Goal: Task Accomplishment & Management: Use online tool/utility

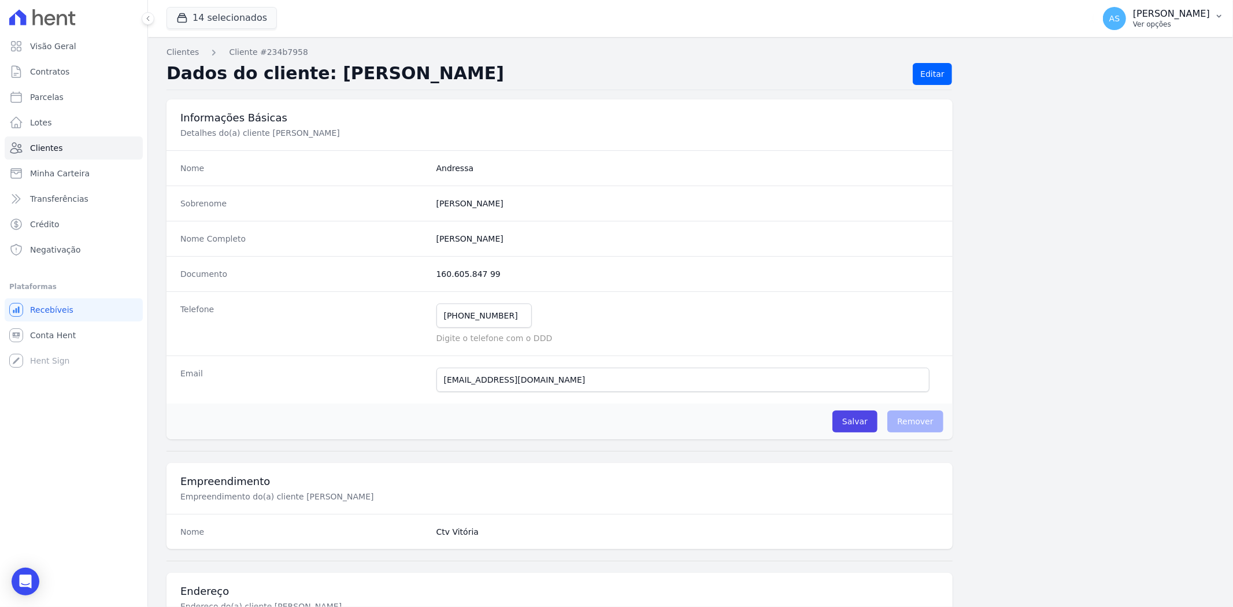
click at [1203, 14] on p "[PERSON_NAME]" at bounding box center [1171, 14] width 77 height 12
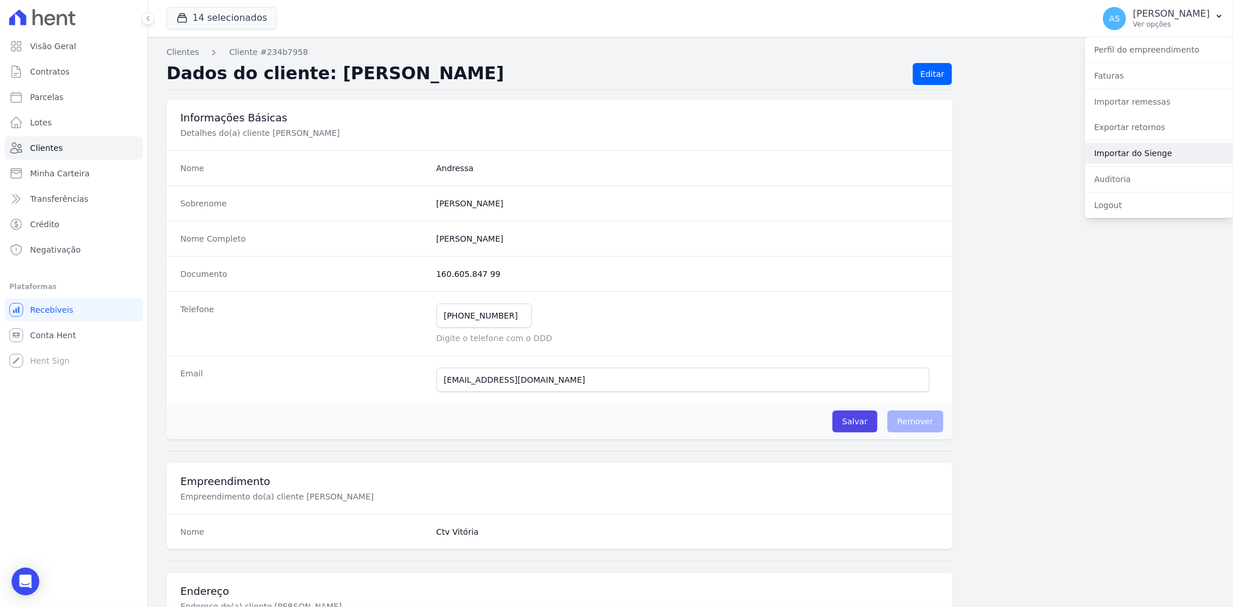
click at [1123, 153] on link "Importar do Sienge" at bounding box center [1159, 153] width 148 height 21
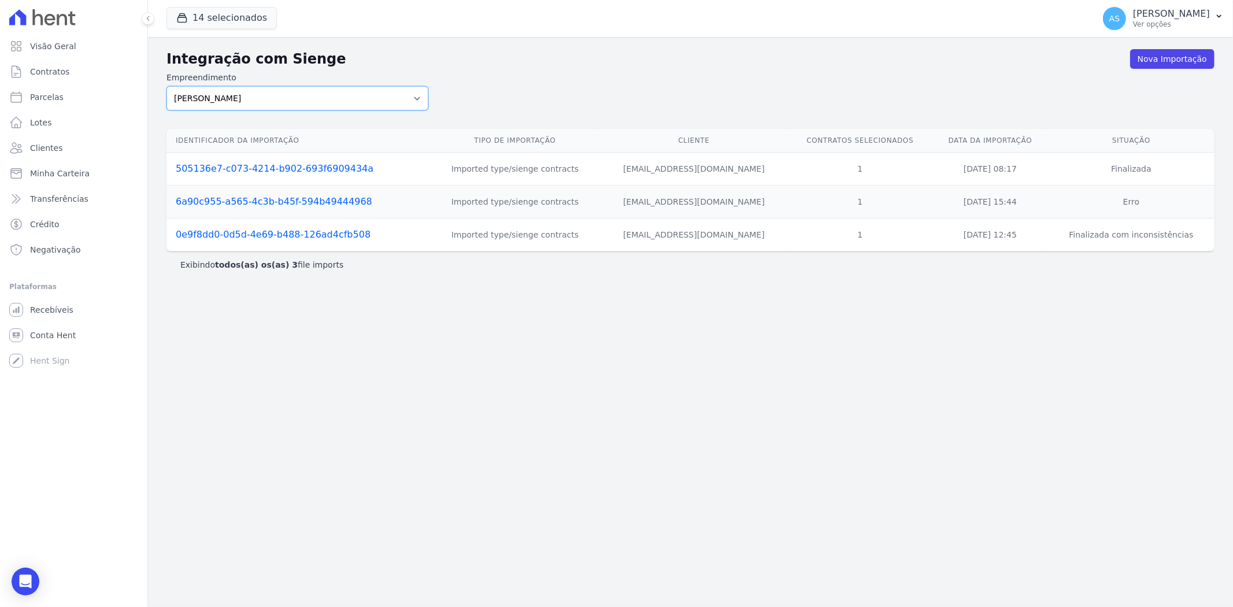
drag, startPoint x: 417, startPoint y: 97, endPoint x: 379, endPoint y: 98, distance: 37.6
click at [417, 97] on select "Amaré Arpoador Art Prime - Irajá B. Unique CTV Beat Residencial CTV Mob CTV Nob…" at bounding box center [297, 98] width 262 height 24
select select "07045392-1eb6-4147-b42d-f514e16f5719"
click at [166, 86] on select "Amaré Arpoador Art Prime - Irajá B. Unique CTV Beat Residencial CTV Mob CTV Nob…" at bounding box center [297, 98] width 262 height 24
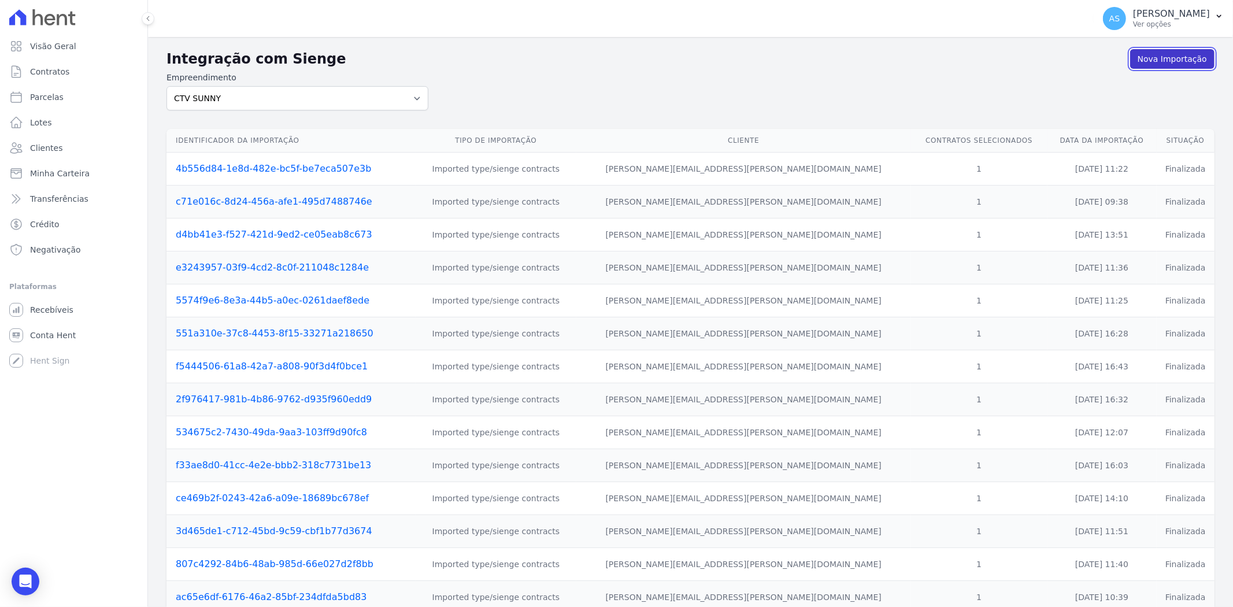
click at [1168, 58] on link "Nova Importação" at bounding box center [1172, 59] width 84 height 20
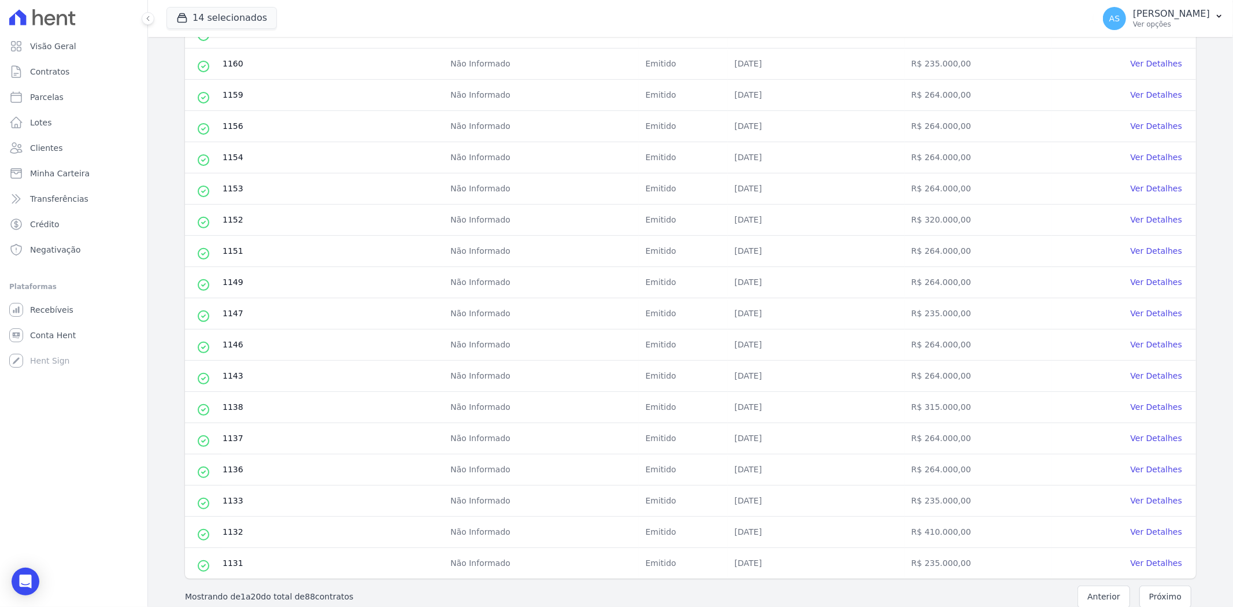
scroll to position [331, 0]
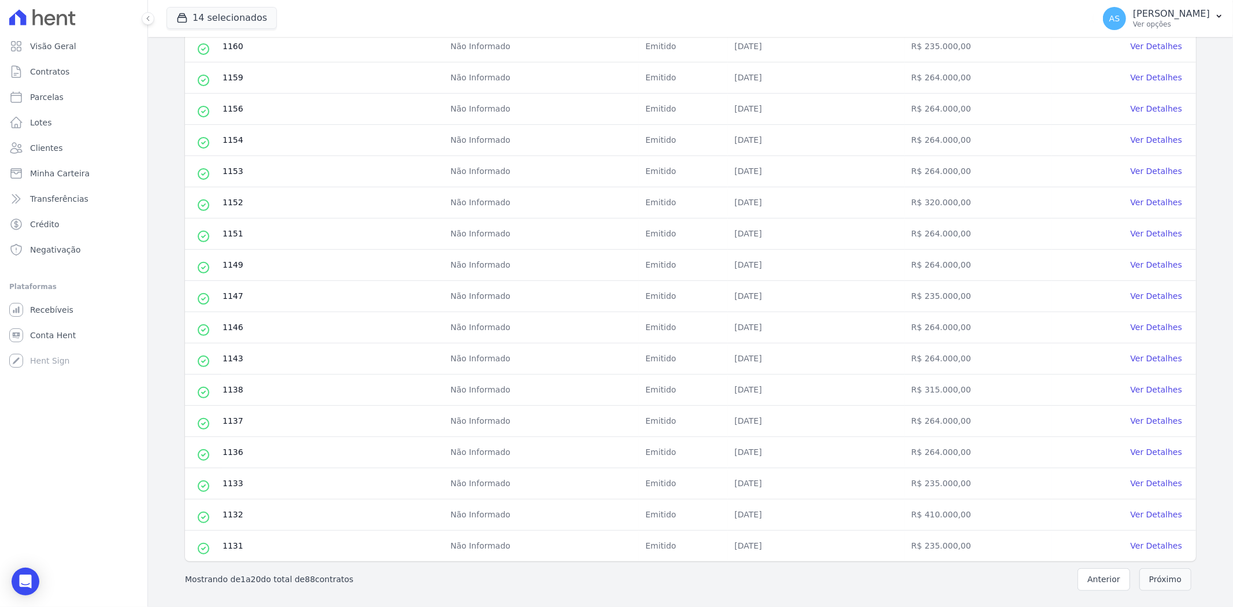
click at [1146, 580] on button "Próximo" at bounding box center [1165, 579] width 52 height 23
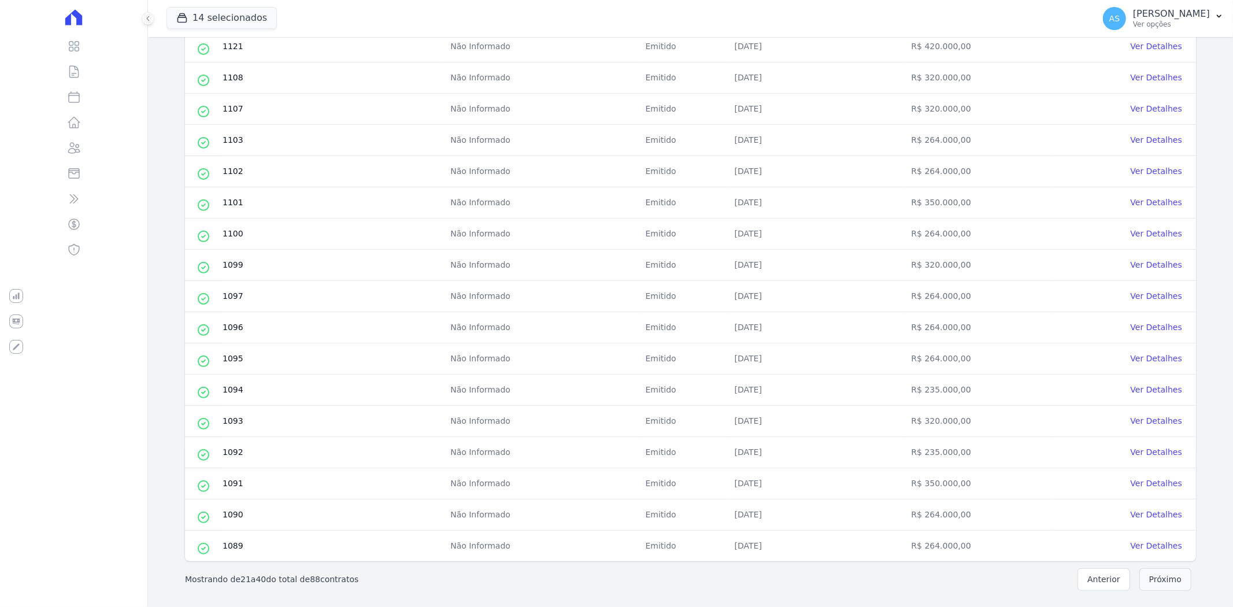
click at [1146, 582] on button "Próximo" at bounding box center [1165, 579] width 52 height 23
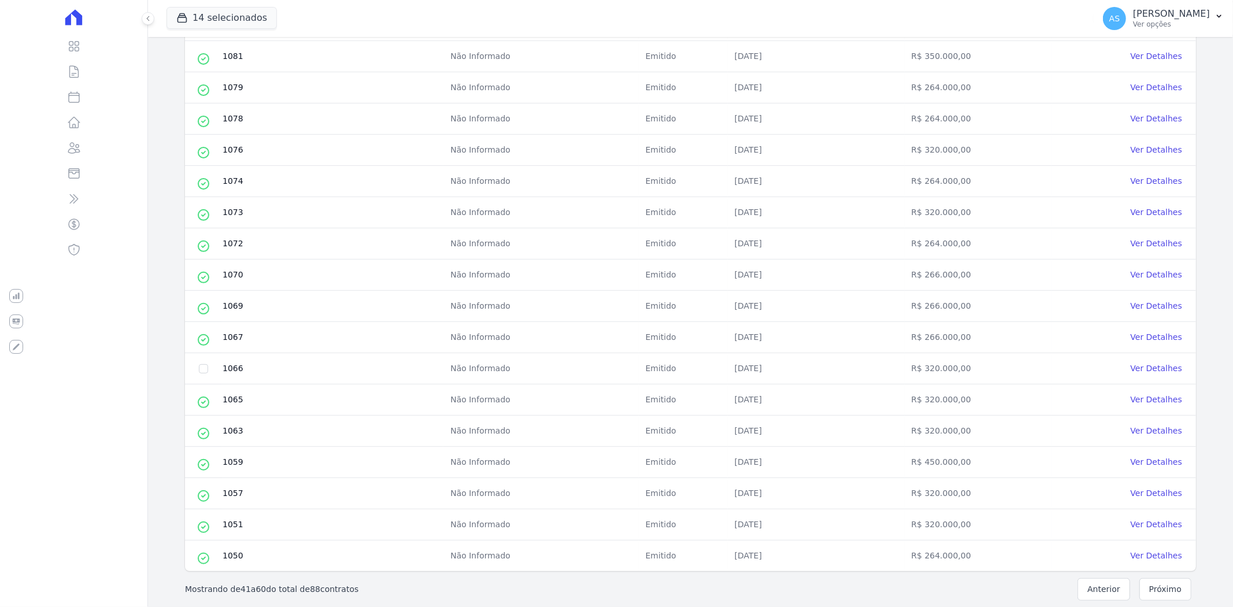
scroll to position [321, 0]
click at [1142, 366] on link "Ver Detalhes" at bounding box center [1155, 367] width 51 height 9
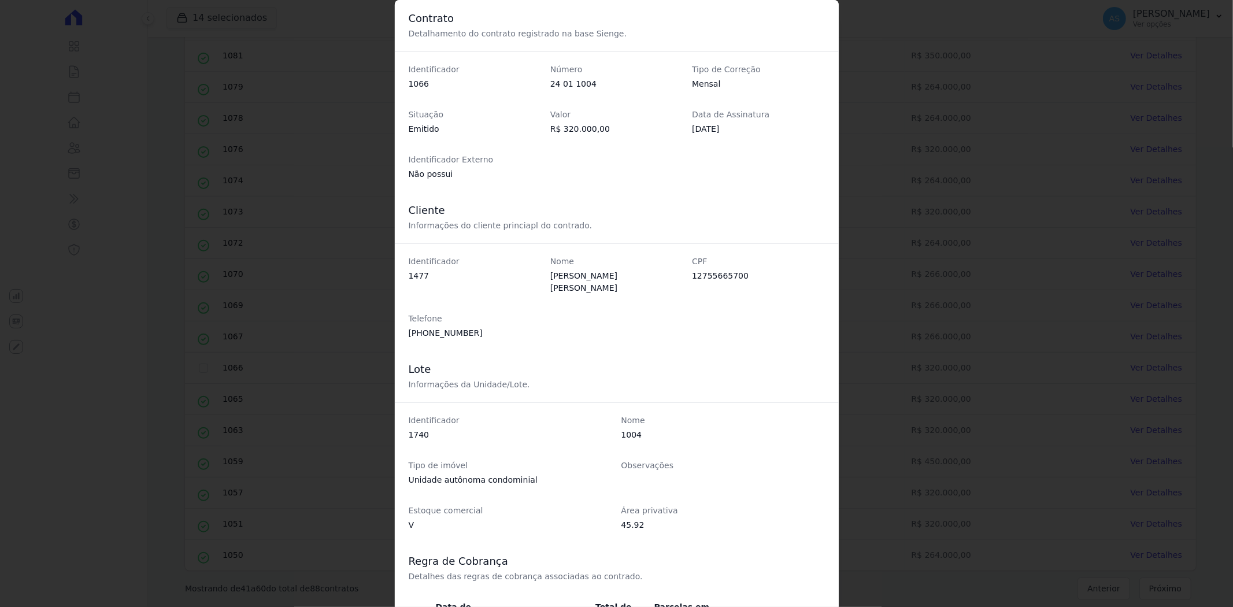
scroll to position [290, 0]
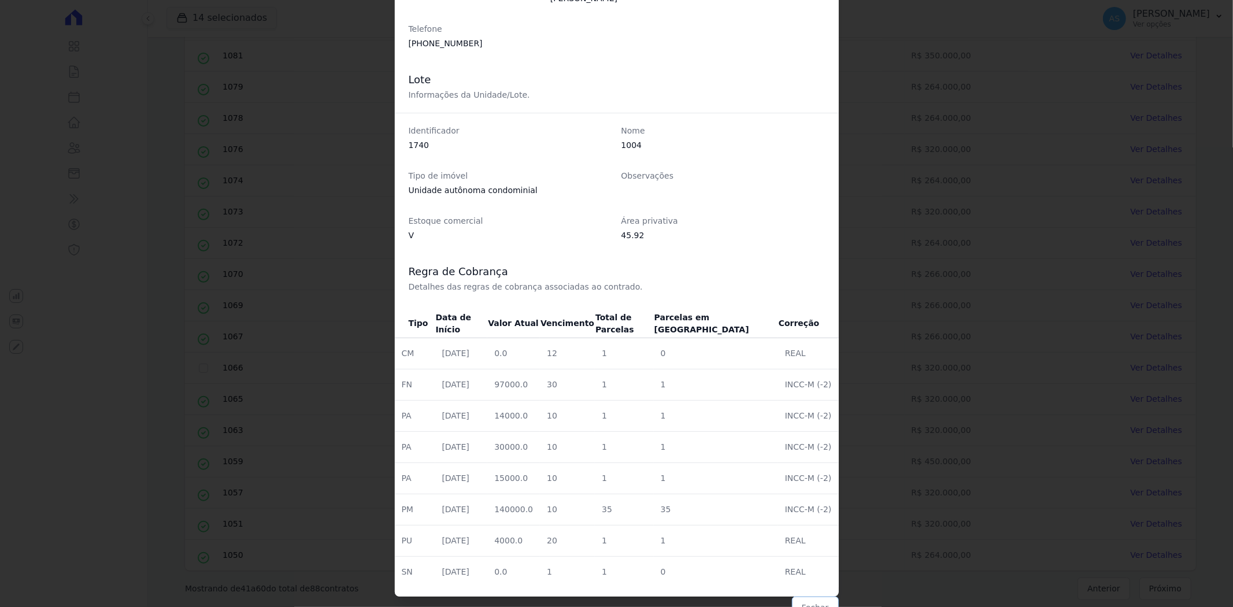
click at [817, 596] on button "Fechar" at bounding box center [815, 607] width 47 height 22
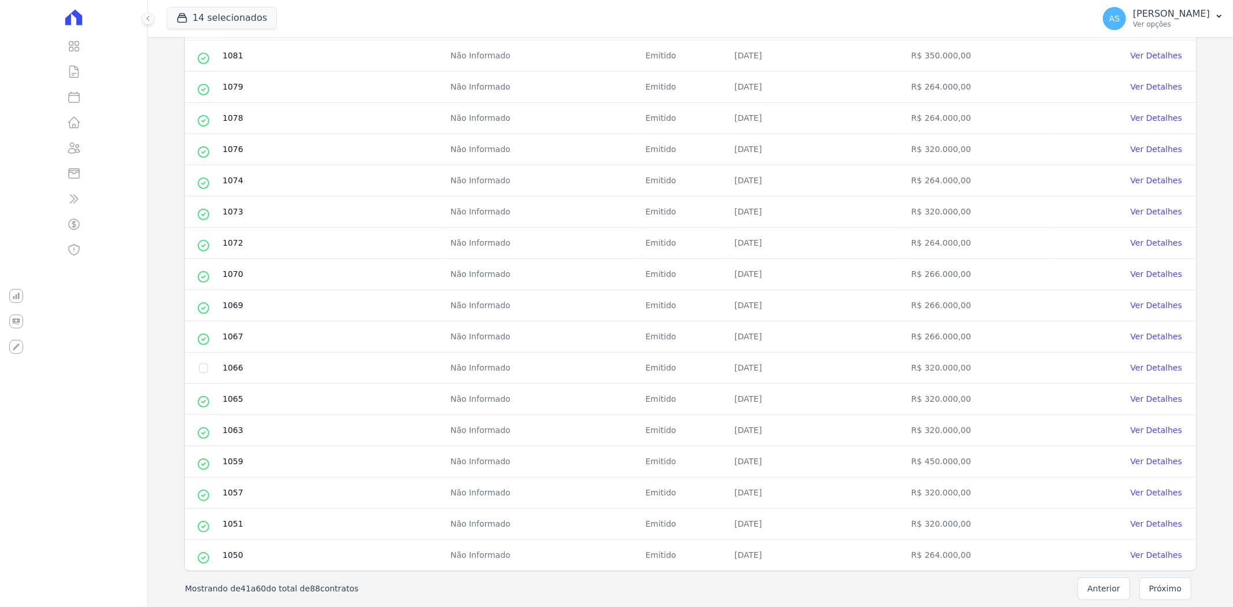
click at [196, 368] on td at bounding box center [203, 367] width 37 height 31
click at [201, 368] on input "checkbox" at bounding box center [203, 367] width 9 height 9
checkbox input "true"
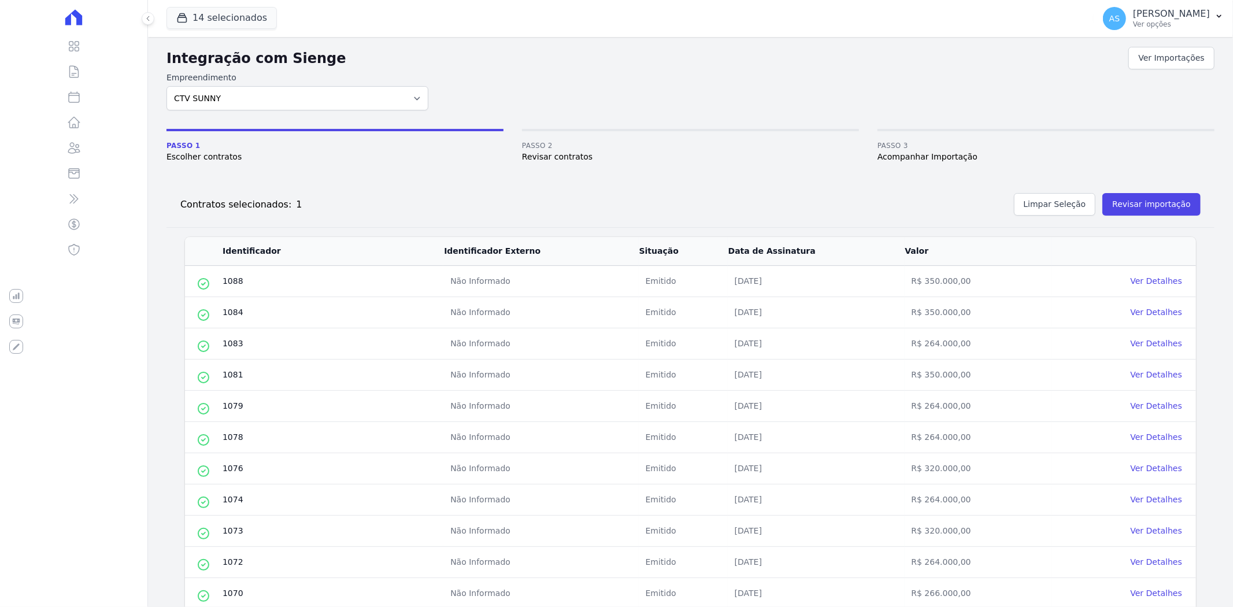
scroll to position [0, 0]
click at [1149, 207] on button "Revisar importação" at bounding box center [1151, 206] width 98 height 23
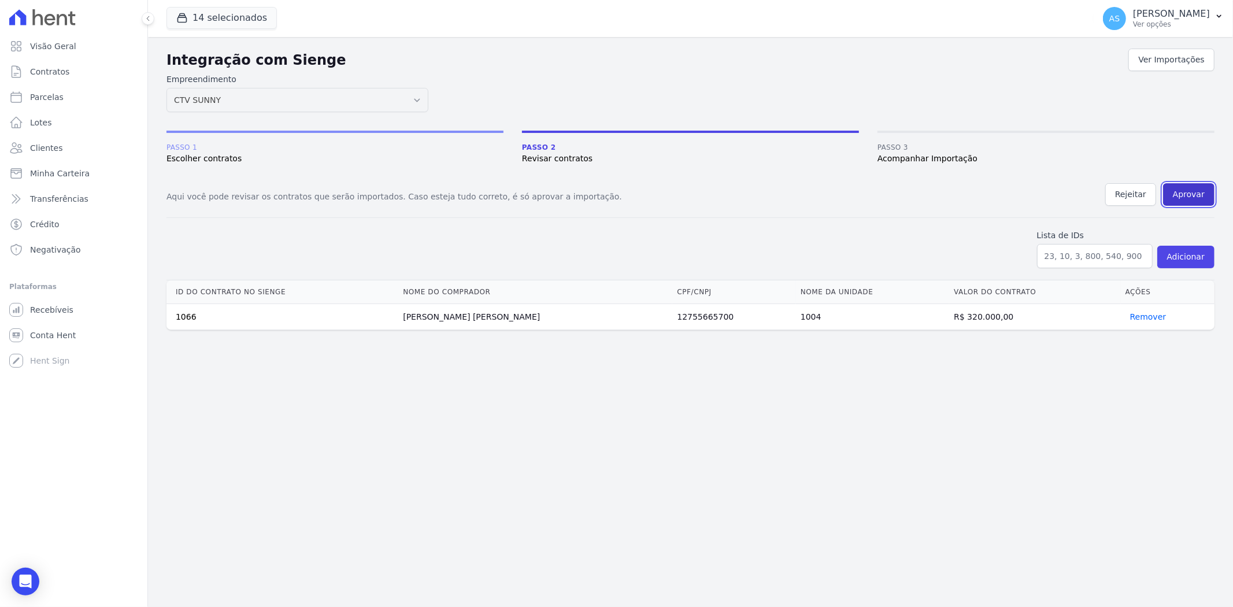
click at [1192, 189] on button "Aprovar" at bounding box center [1188, 194] width 51 height 23
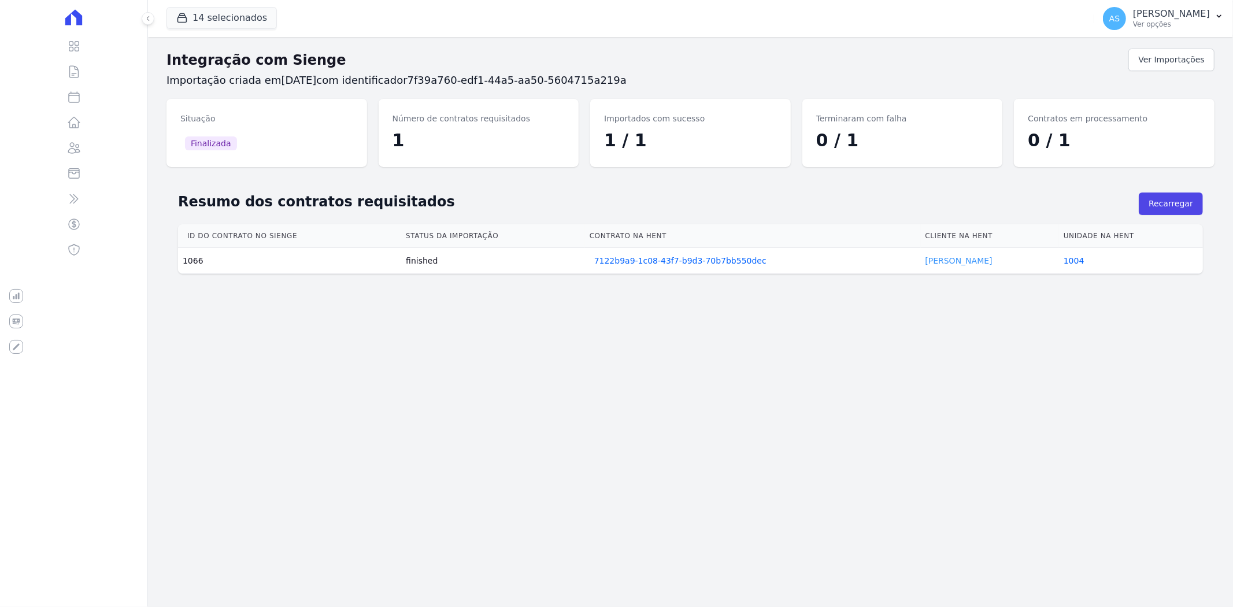
click at [954, 261] on link "[PERSON_NAME]" at bounding box center [958, 260] width 67 height 9
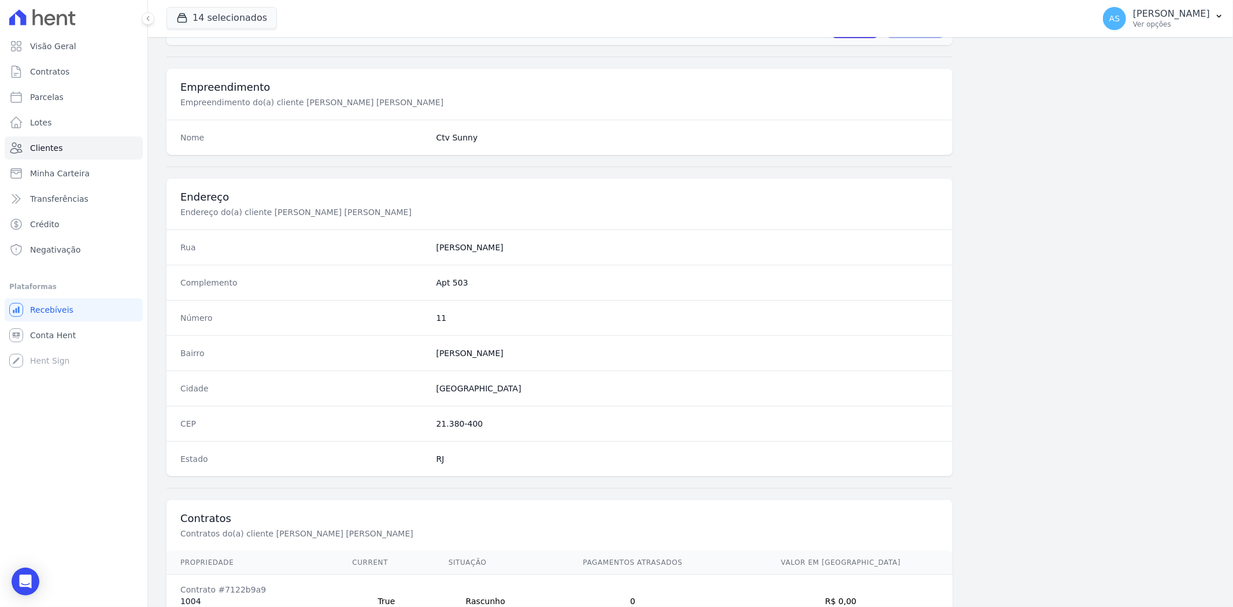
scroll to position [476, 0]
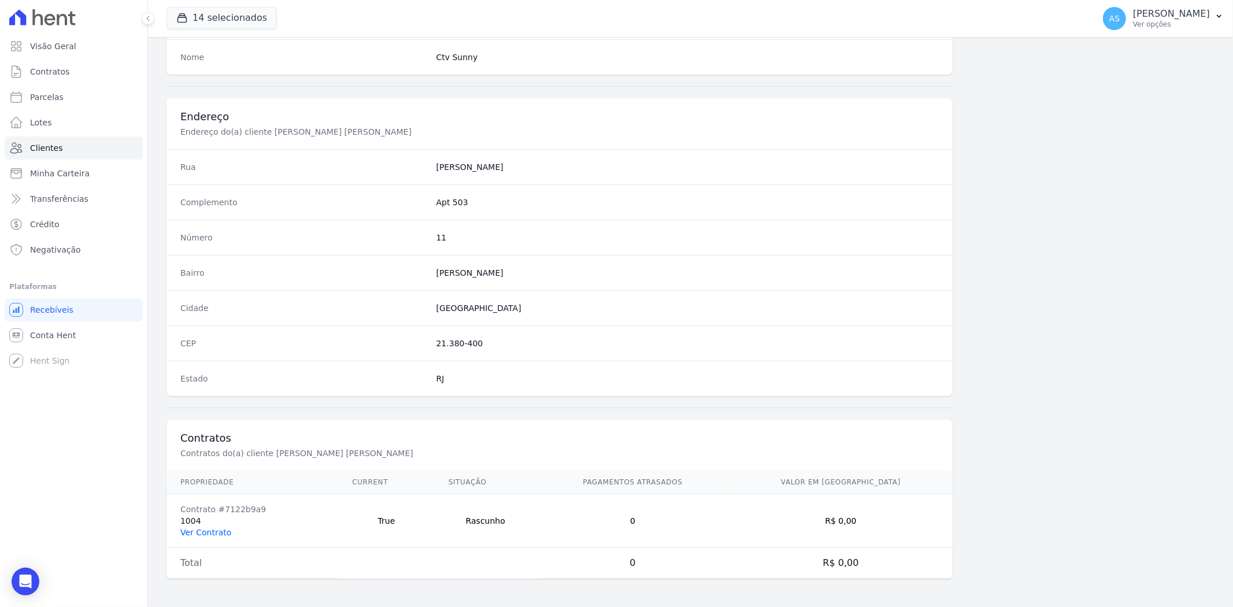
click at [211, 534] on link "Ver Contrato" at bounding box center [205, 532] width 51 height 9
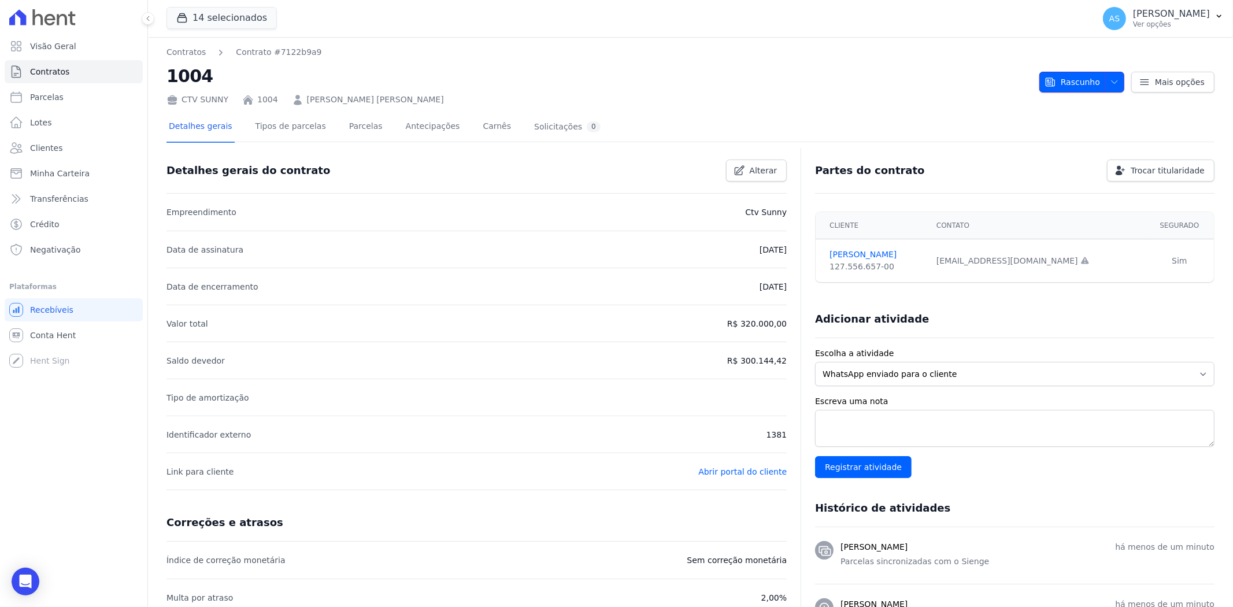
click at [1109, 80] on icon "button" at bounding box center [1113, 81] width 9 height 9
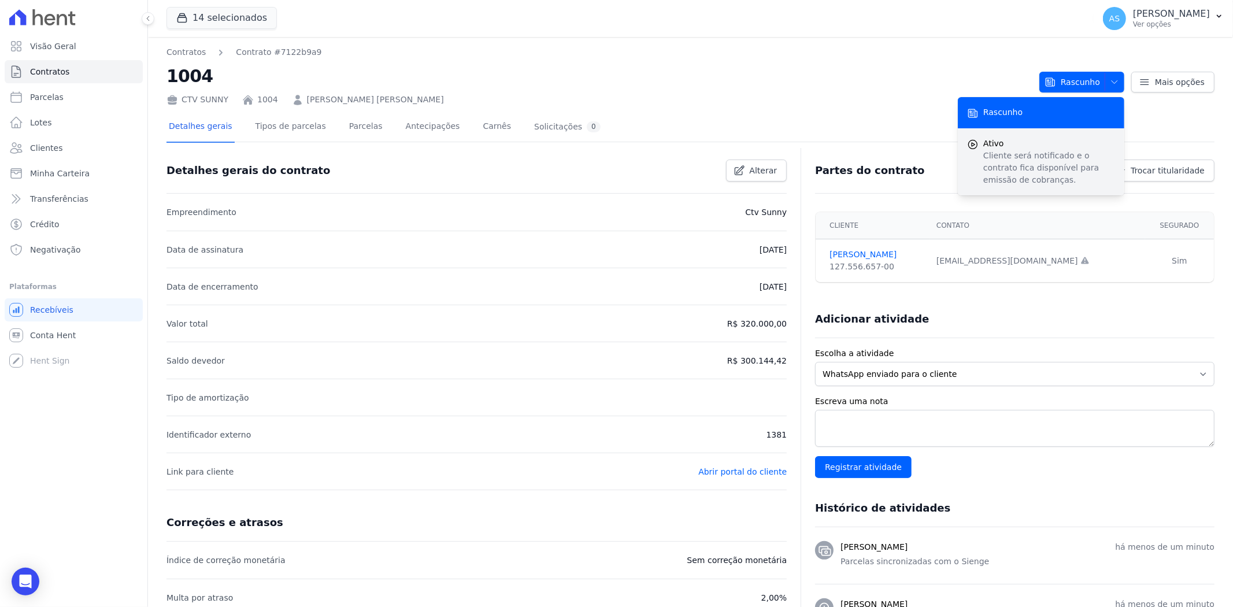
click at [983, 168] on p "Cliente será notificado e o contrato fica disponível para emissão de cobranças." at bounding box center [1049, 168] width 132 height 36
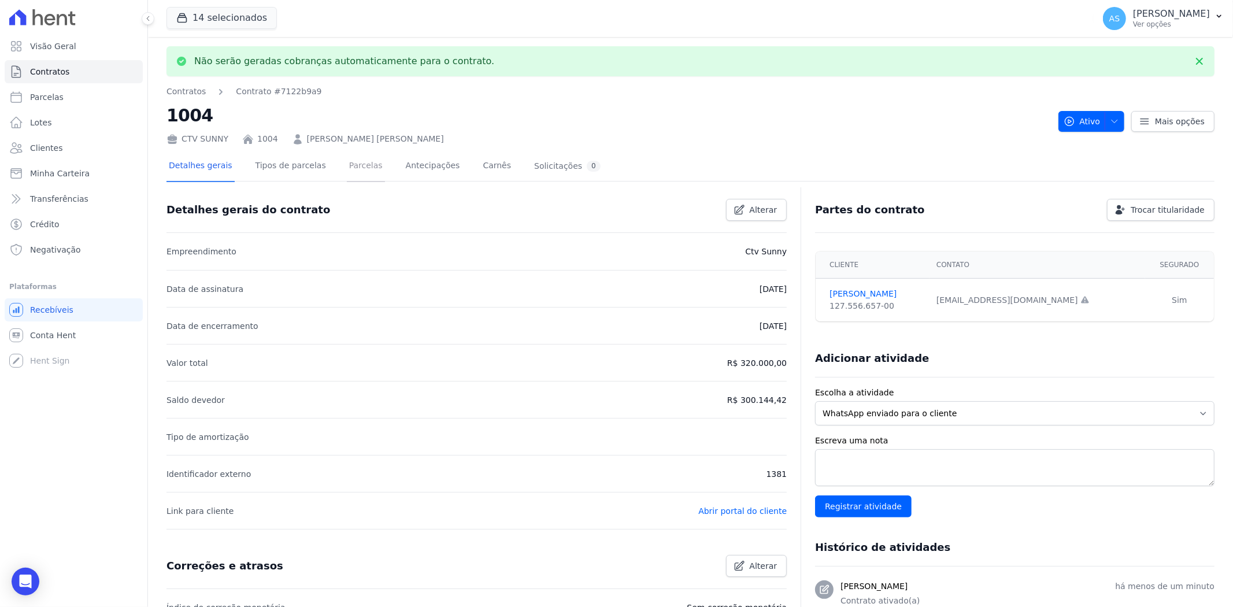
click at [347, 164] on link "Parcelas" at bounding box center [366, 166] width 38 height 31
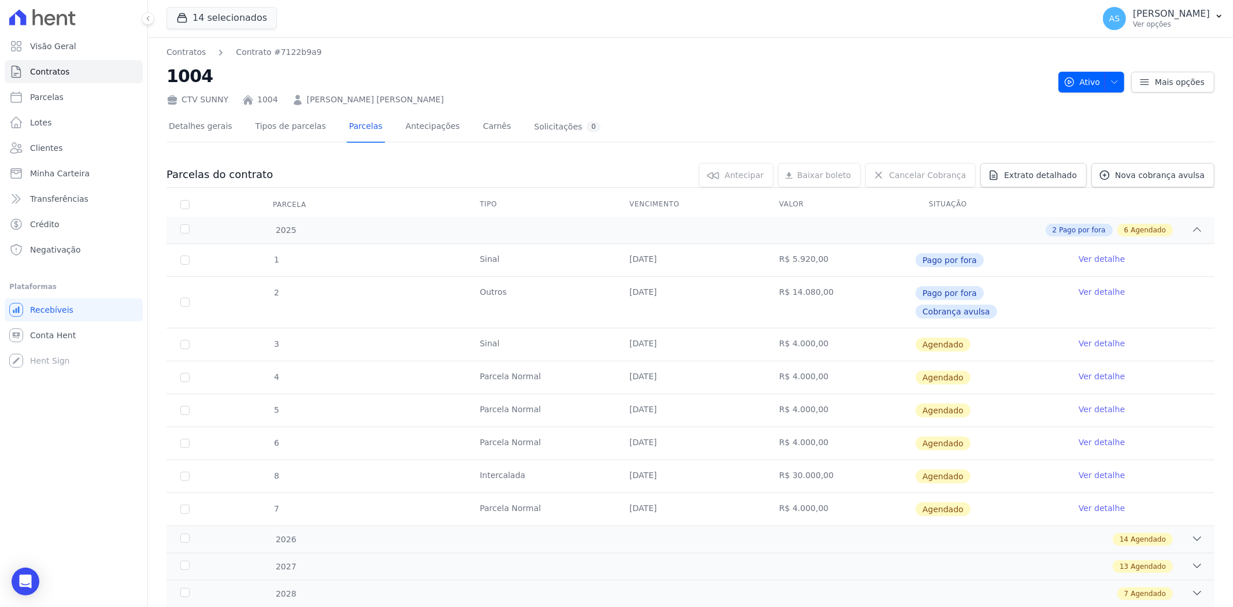
click at [1098, 337] on link "Ver detalhe" at bounding box center [1101, 343] width 46 height 12
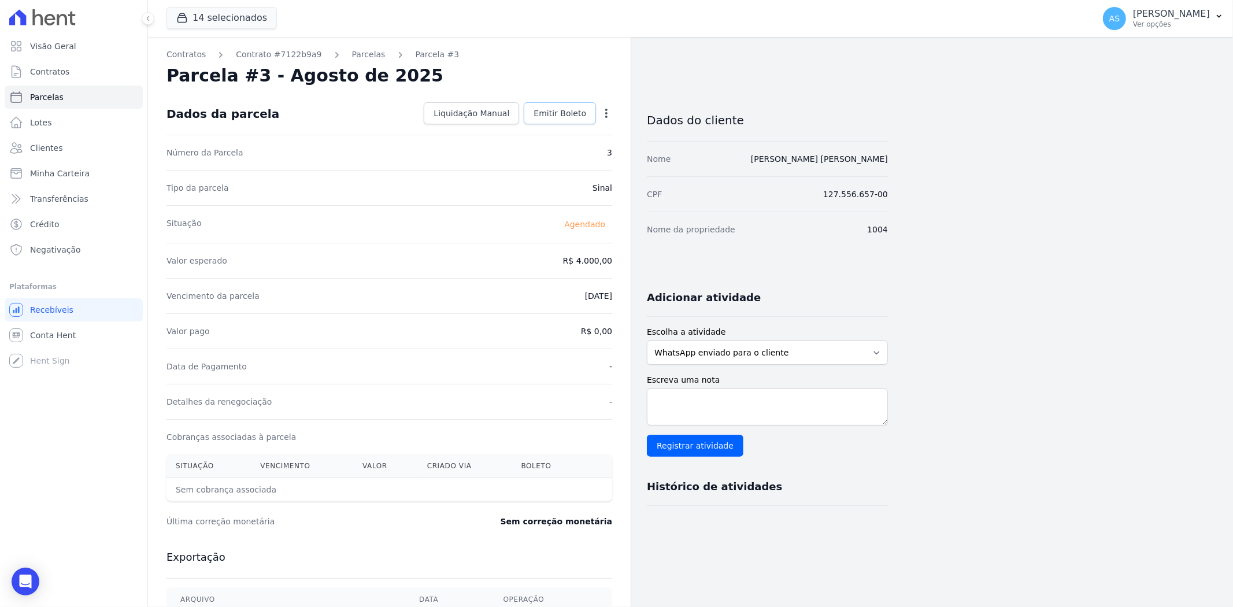
click at [555, 112] on span "Emitir Boleto" at bounding box center [559, 113] width 53 height 12
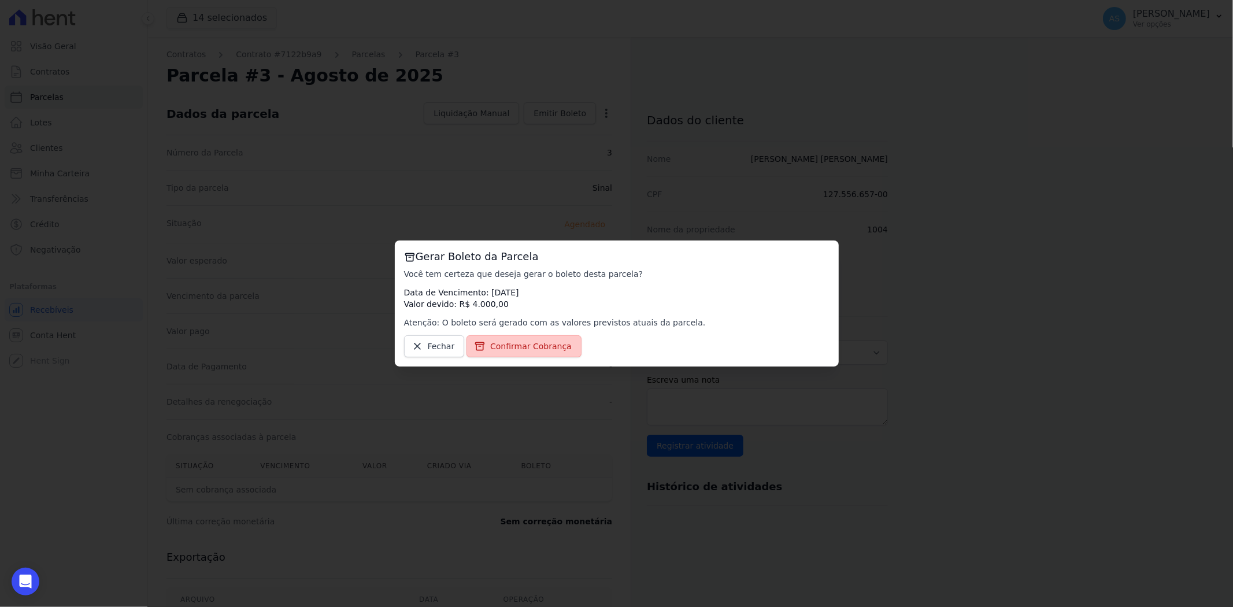
click at [540, 344] on span "Confirmar Cobrança" at bounding box center [530, 346] width 81 height 12
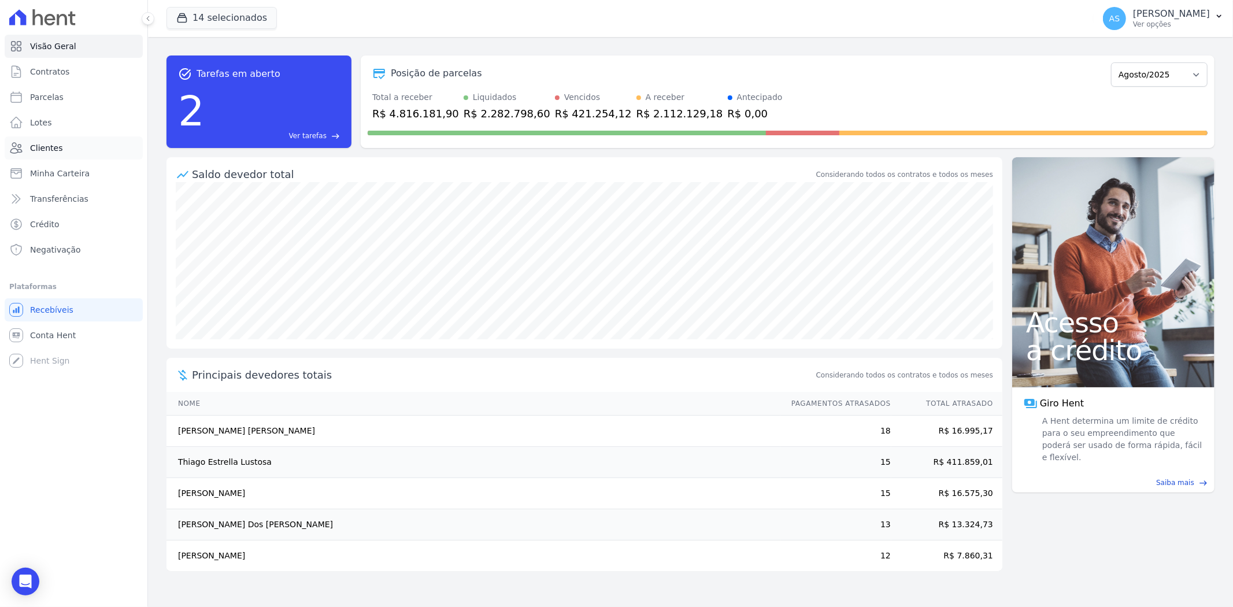
click at [52, 149] on span "Clientes" at bounding box center [46, 148] width 32 height 12
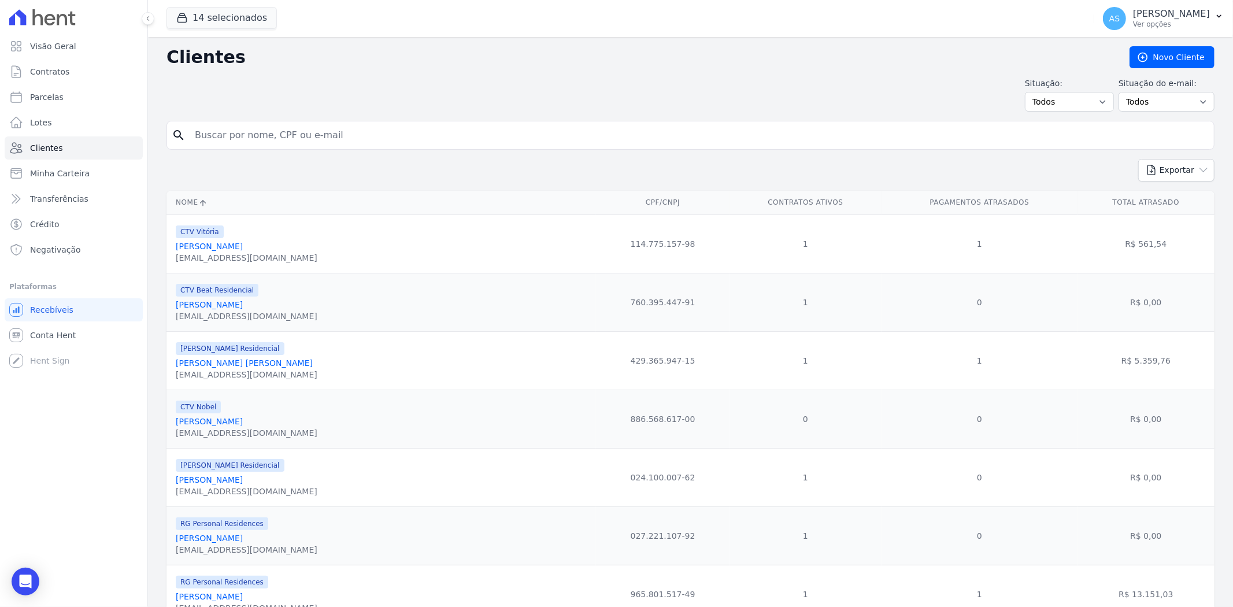
click at [273, 135] on input "search" at bounding box center [698, 135] width 1021 height 23
type input "Gilveranio Galindo Baron"
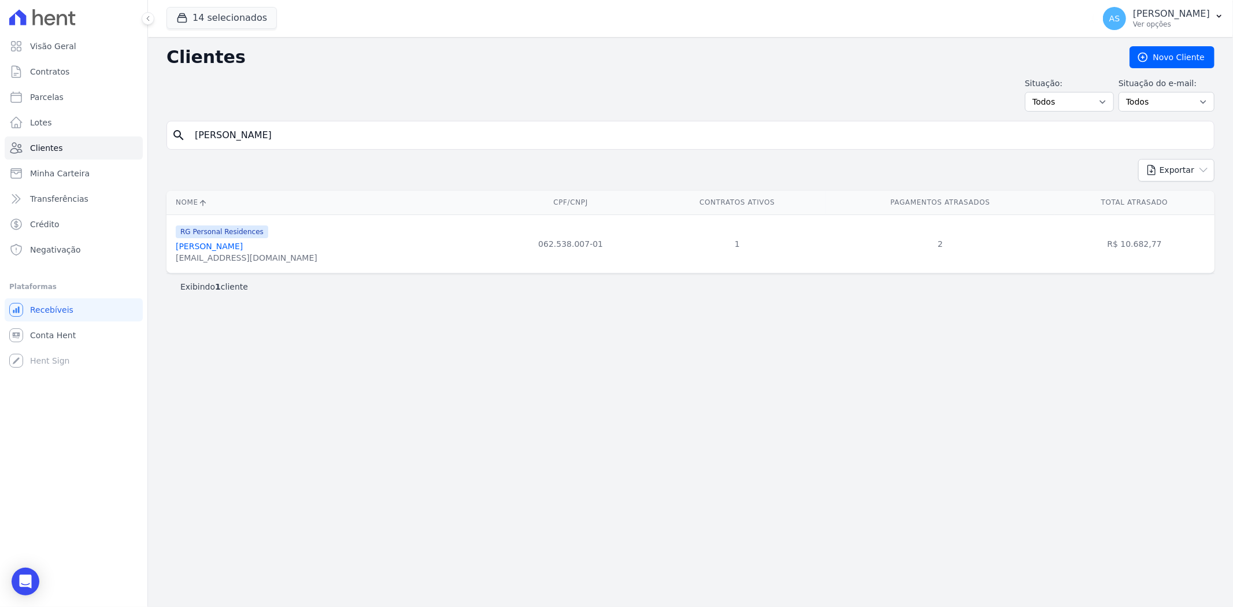
click at [224, 248] on link "Gilveranio Galindo Baron" at bounding box center [209, 246] width 67 height 9
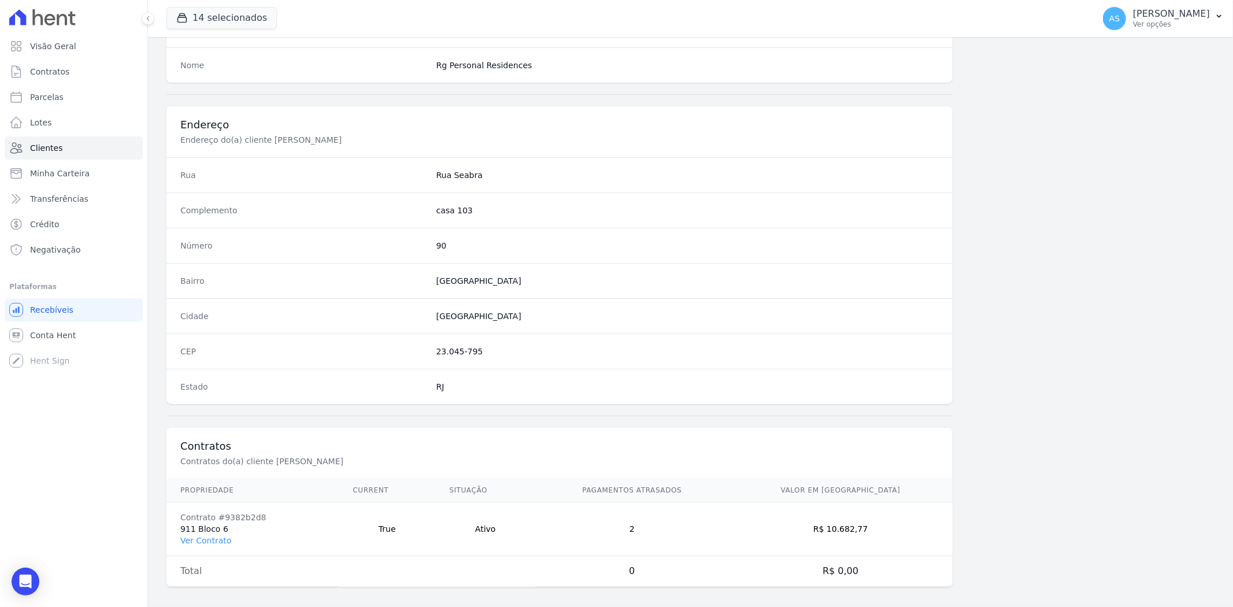
scroll to position [476, 0]
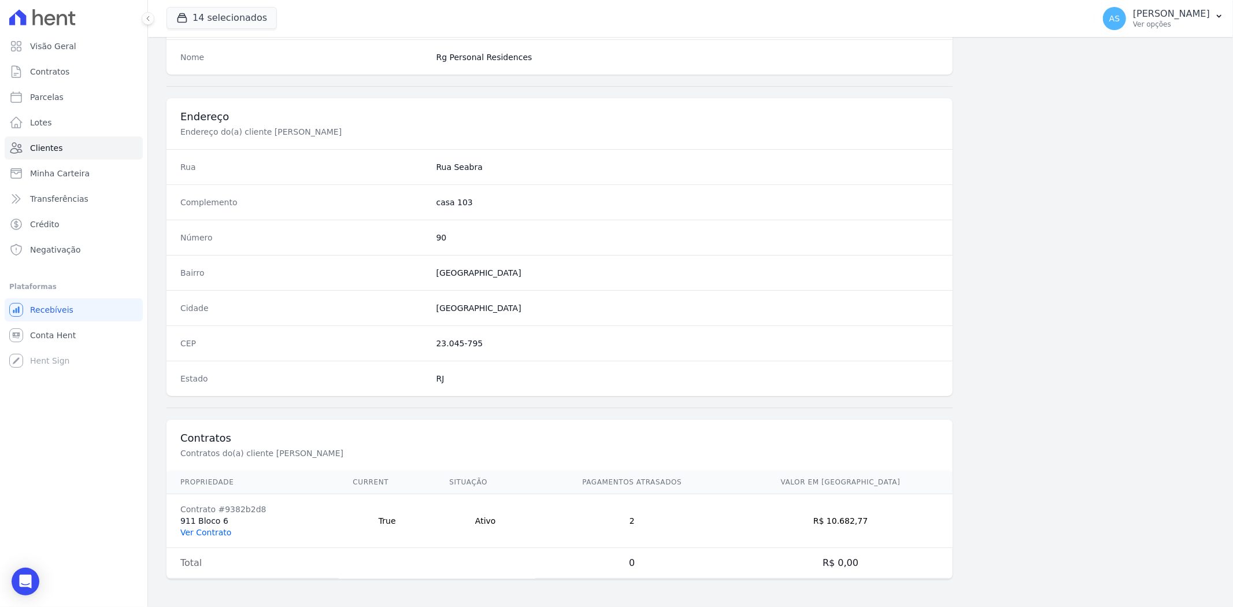
click at [203, 528] on link "Ver Contrato" at bounding box center [205, 532] width 51 height 9
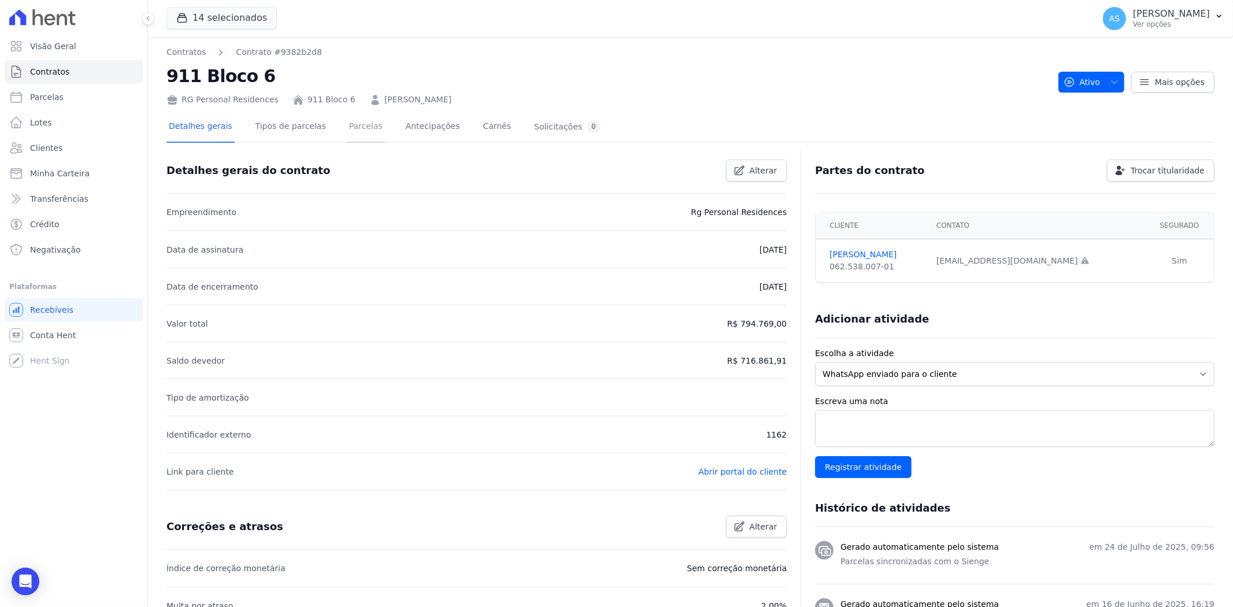
click at [355, 125] on link "Parcelas" at bounding box center [366, 127] width 38 height 31
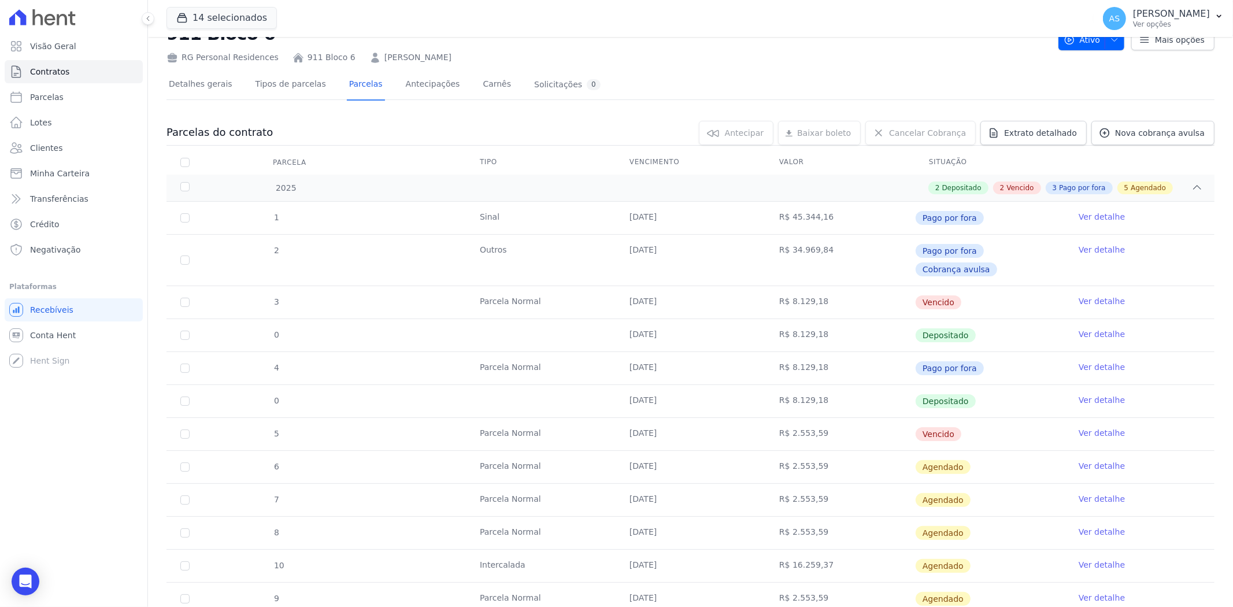
scroll to position [64, 0]
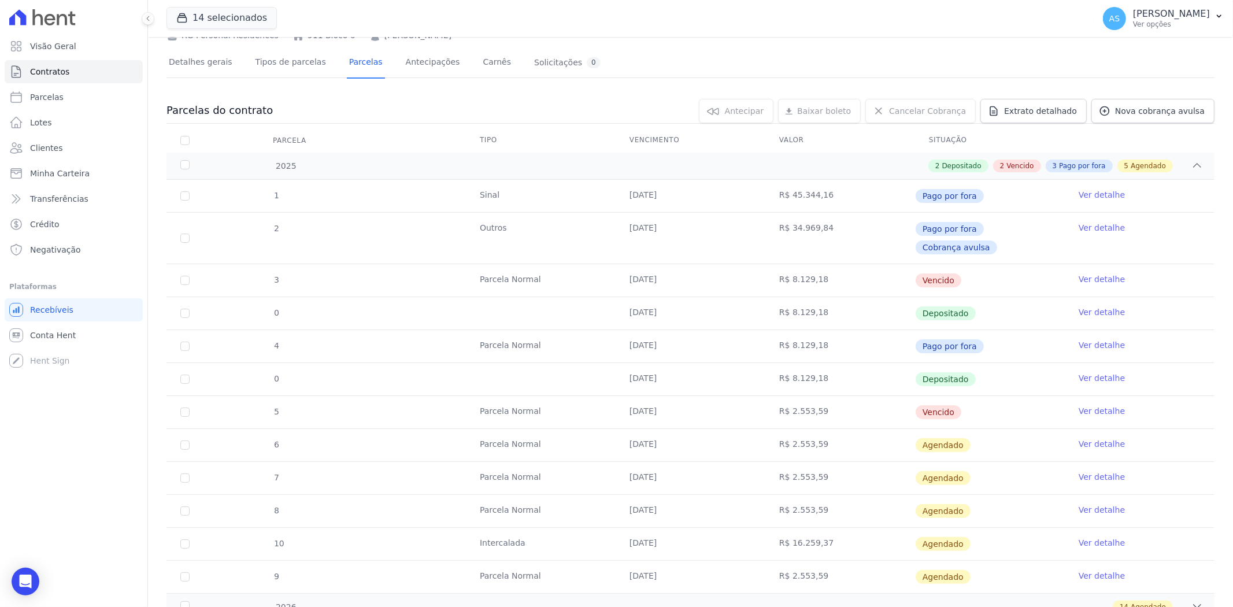
click at [1094, 405] on link "Ver detalhe" at bounding box center [1101, 411] width 46 height 12
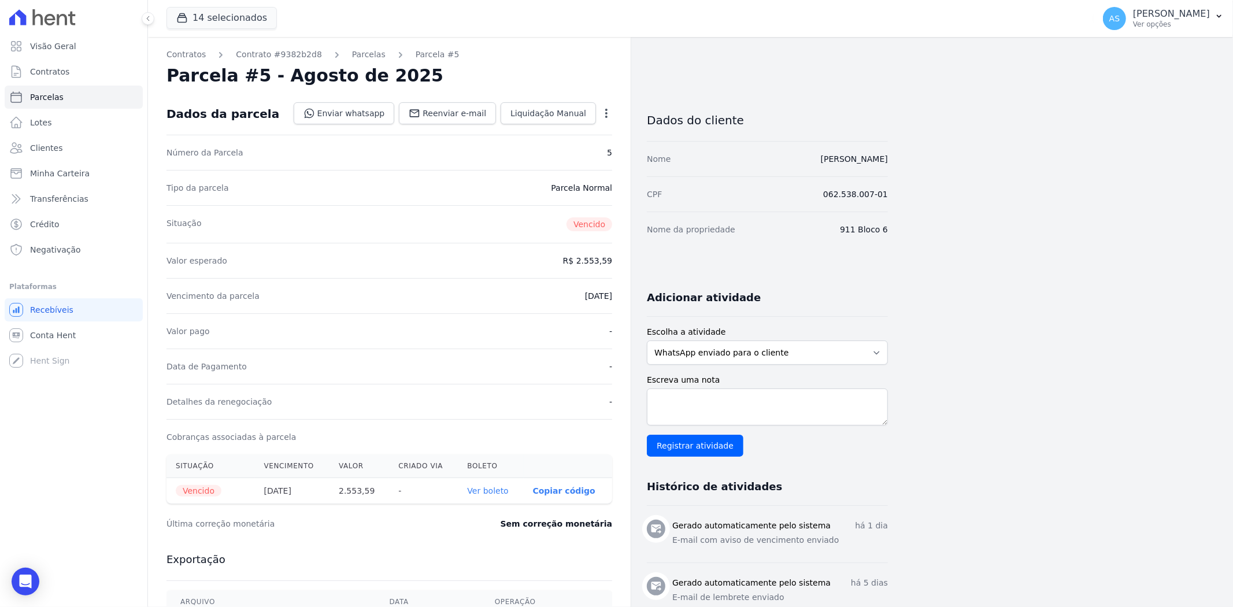
click at [489, 490] on link "Ver boleto" at bounding box center [487, 490] width 41 height 9
